Goal: Task Accomplishment & Management: Complete application form

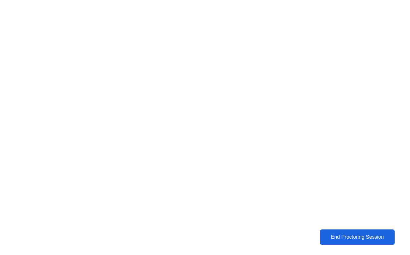
click at [345, 237] on div "End Proctoring Session" at bounding box center [356, 238] width 71 height 6
